Goal: Task Accomplishment & Management: Manage account settings

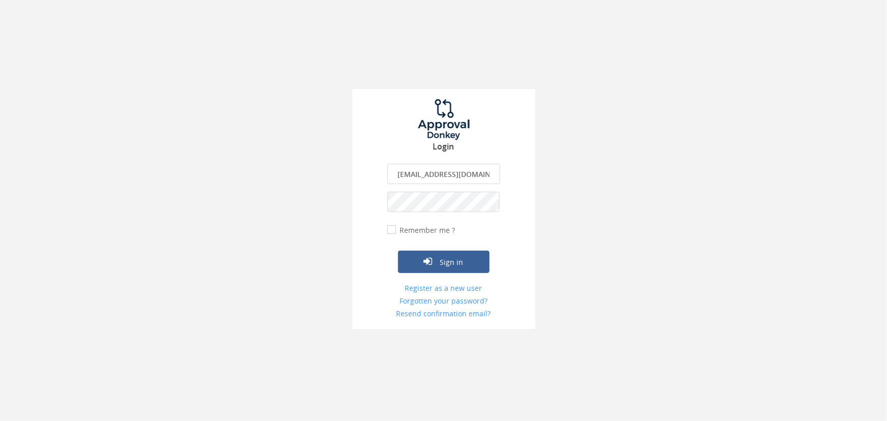
click at [450, 176] on input "[EMAIL_ADDRESS][DOMAIN_NAME]" at bounding box center [443, 174] width 113 height 20
type input "[EMAIL_ADDRESS][DOMAIN_NAME]"
click at [463, 259] on button "Sign in" at bounding box center [444, 262] width 92 height 22
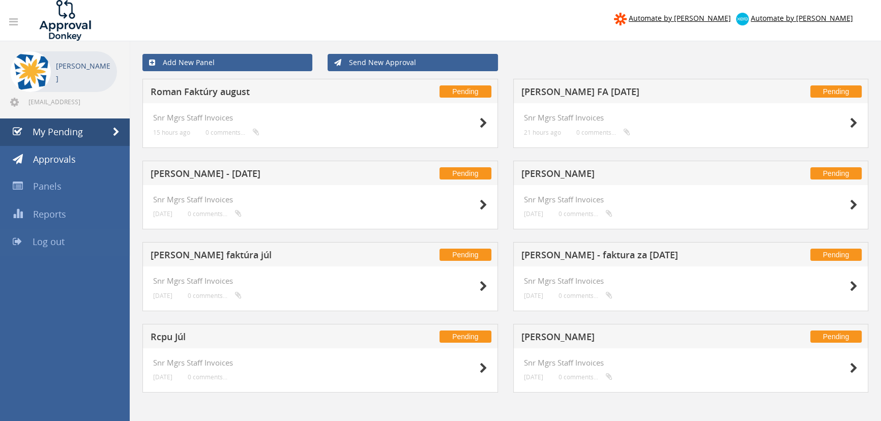
click at [58, 243] on span "Log out" at bounding box center [49, 241] width 32 height 12
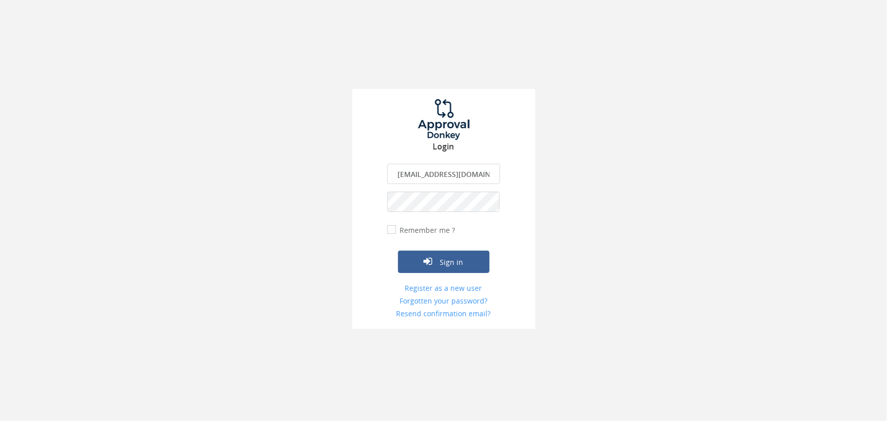
click at [478, 177] on input "[EMAIL_ADDRESS][DOMAIN_NAME]" at bounding box center [443, 174] width 113 height 20
type input "[EMAIL_ADDRESS][DOMAIN_NAME]"
drag, startPoint x: 475, startPoint y: 264, endPoint x: 485, endPoint y: 263, distance: 9.8
click at [475, 264] on button "Sign in" at bounding box center [444, 262] width 92 height 22
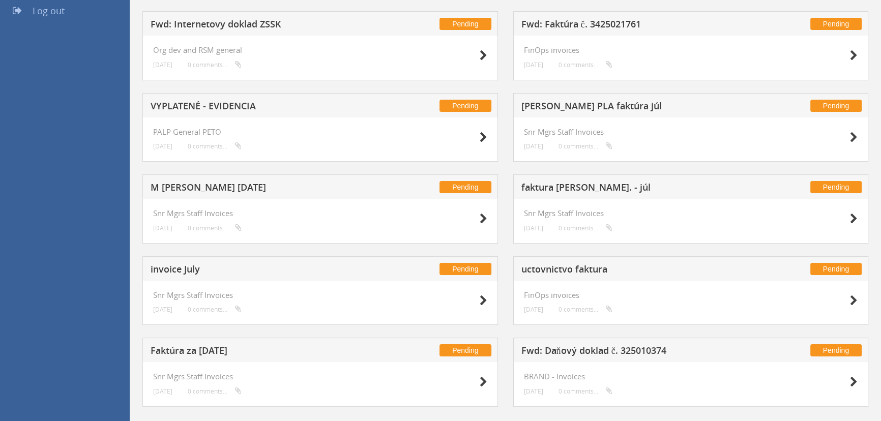
scroll to position [249, 0]
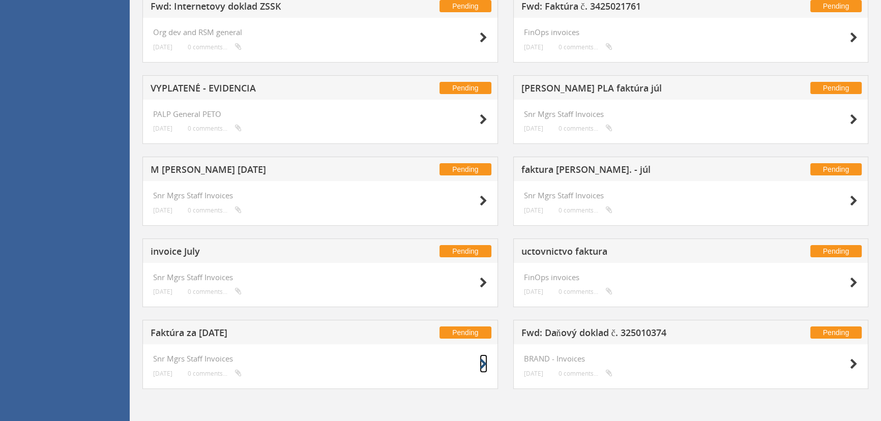
click at [482, 367] on icon at bounding box center [483, 364] width 8 height 11
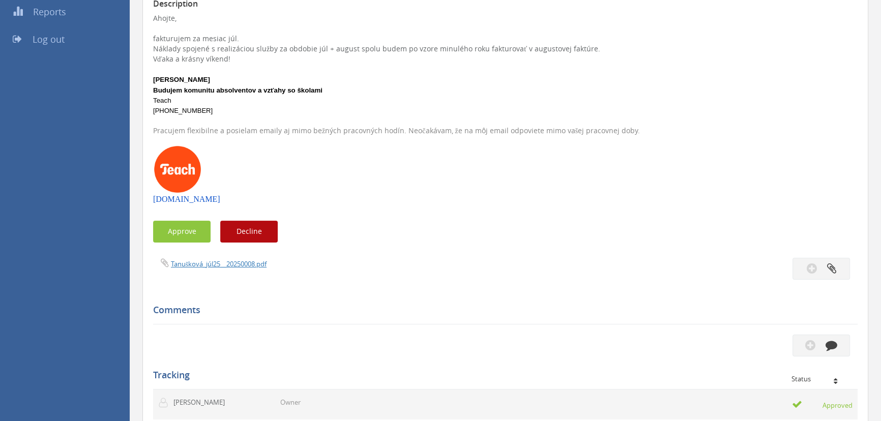
scroll to position [156, 0]
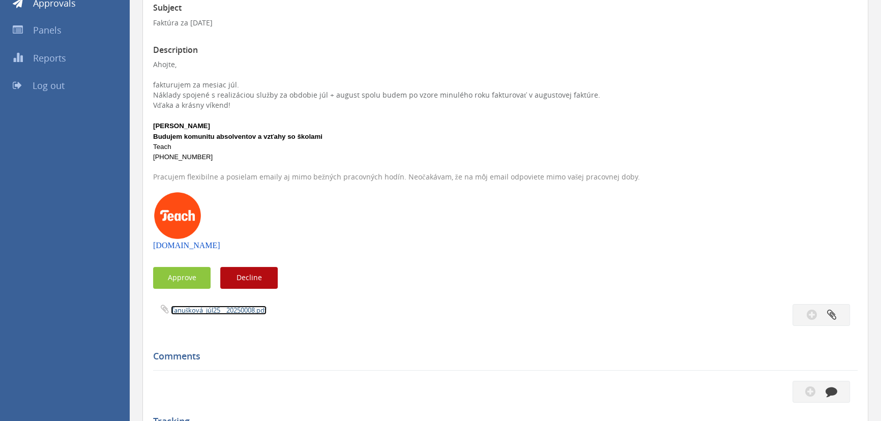
click at [249, 311] on link "Tanušková_júl25__20250008.pdf" at bounding box center [219, 310] width 96 height 9
